Goal: Task Accomplishment & Management: Use online tool/utility

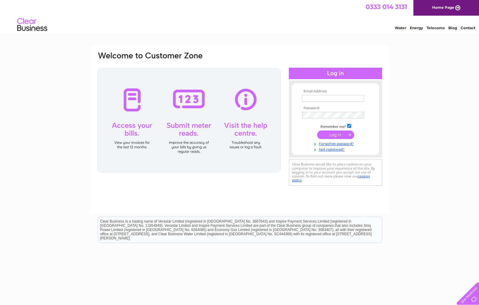
type input "[EMAIL_ADDRESS][DOMAIN_NAME]"
click at [334, 136] on input "submit" at bounding box center [335, 134] width 37 height 8
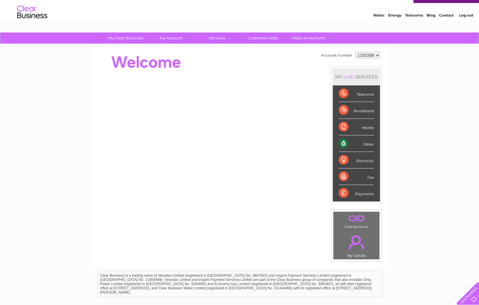
scroll to position [11, 0]
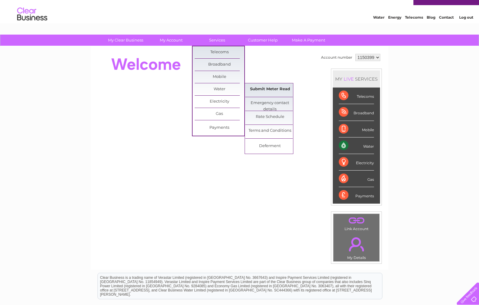
click at [280, 89] on link "Submit Meter Read" at bounding box center [270, 89] width 50 height 12
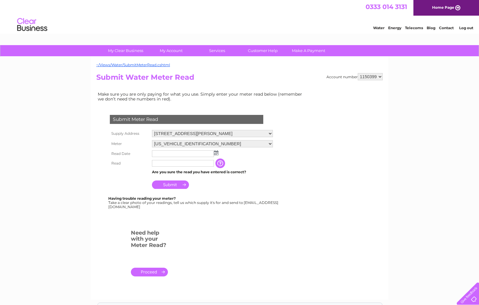
click at [216, 154] on img at bounding box center [216, 152] width 5 height 5
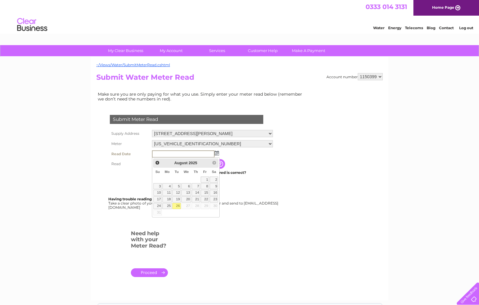
click at [178, 205] on link "26" at bounding box center [176, 206] width 8 height 6
type input "2025/08/26"
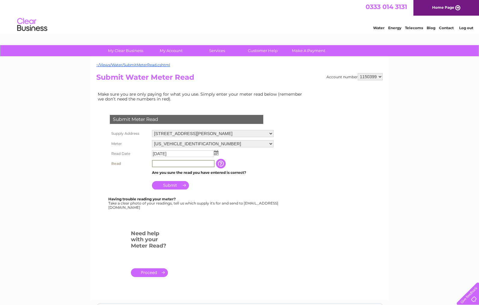
click at [165, 164] on input "text" at bounding box center [183, 163] width 63 height 7
type input "00043"
click at [179, 184] on input "Submit" at bounding box center [170, 185] width 37 height 8
